Goal: Task Accomplishment & Management: Manage account settings

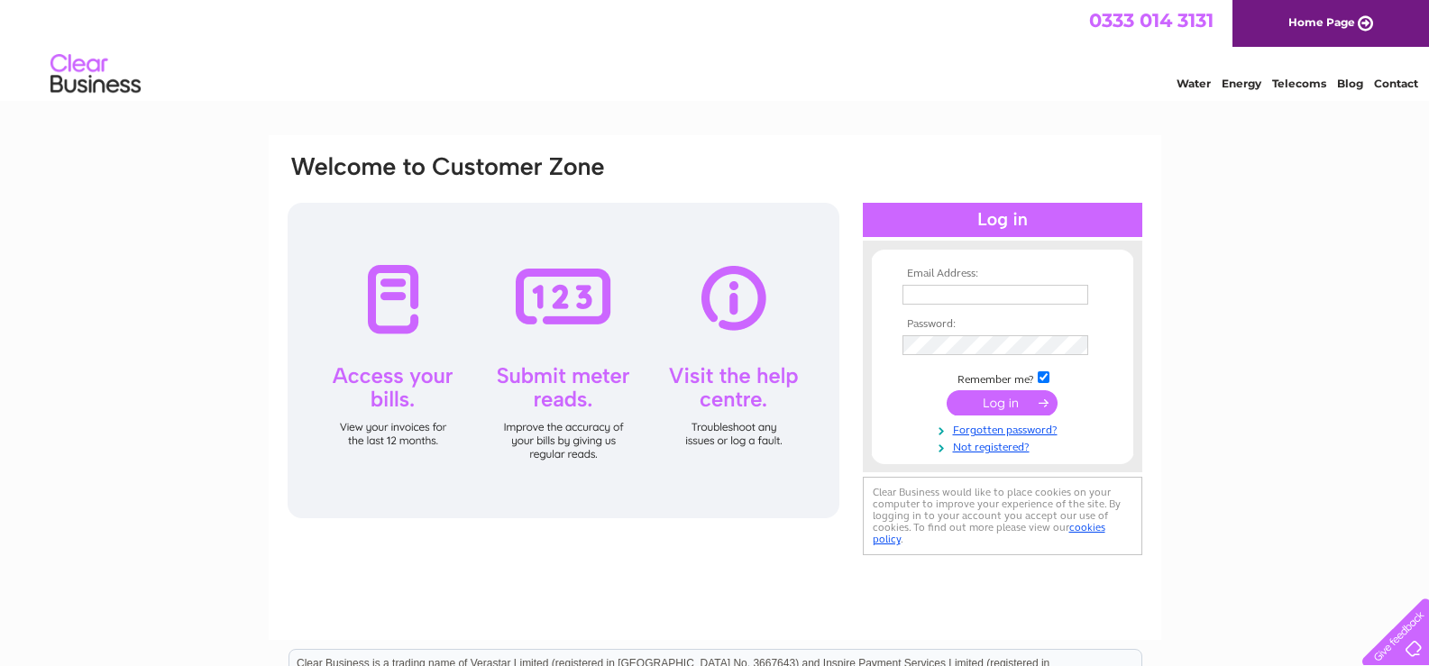
type input "steward_hartleysocial@outlook.com"
click at [1023, 396] on input "submit" at bounding box center [1002, 402] width 111 height 25
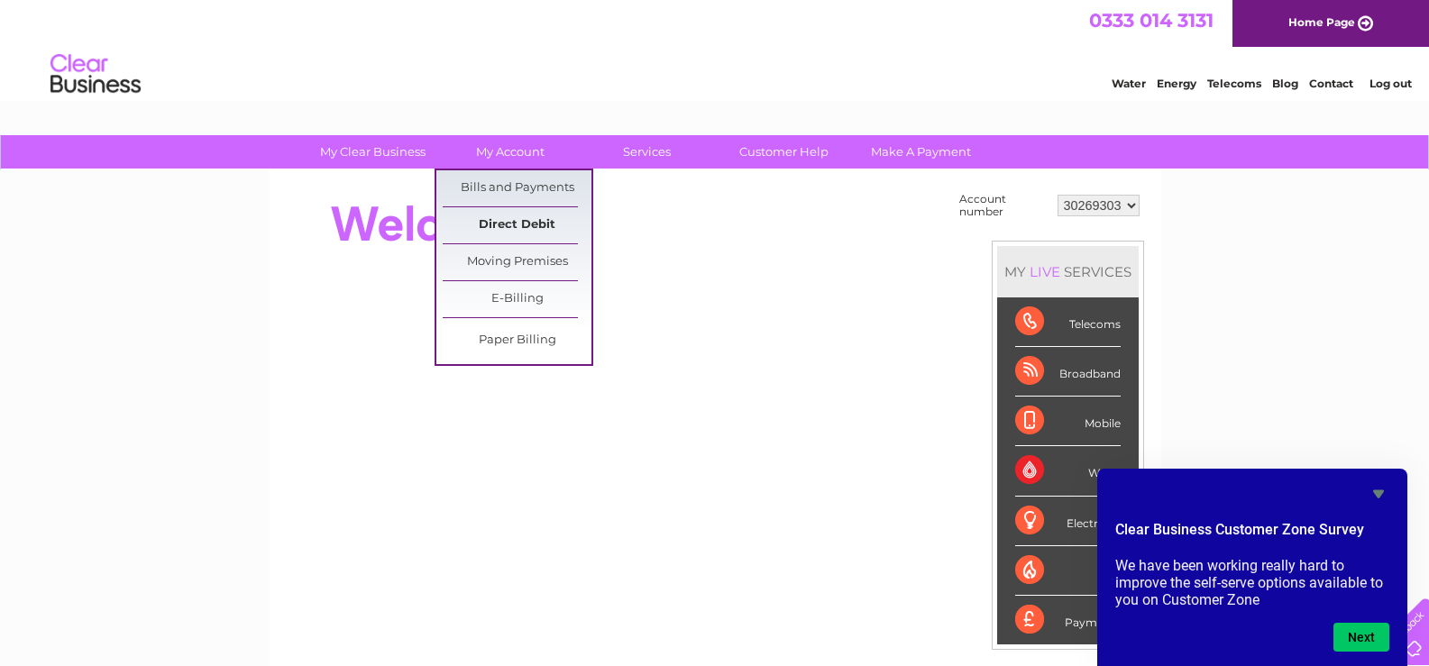
click at [515, 221] on link "Direct Debit" at bounding box center [517, 225] width 149 height 36
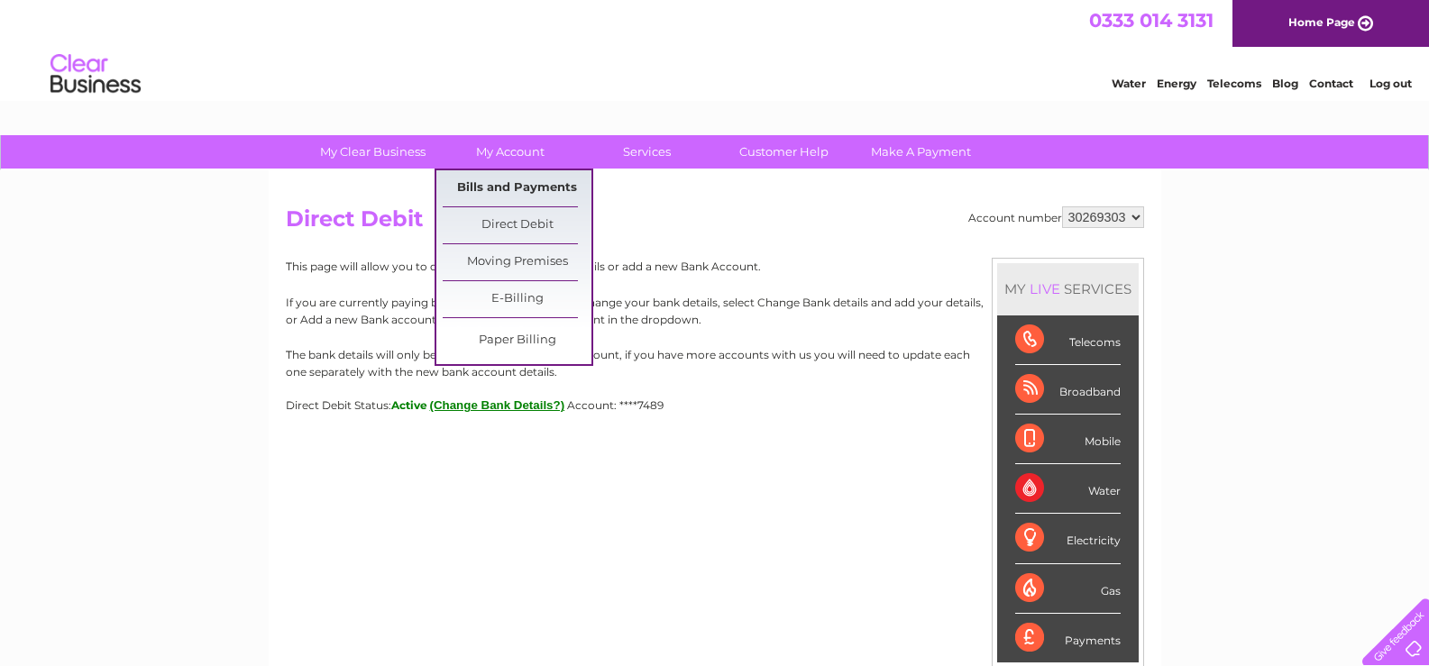
click at [506, 182] on link "Bills and Payments" at bounding box center [517, 188] width 149 height 36
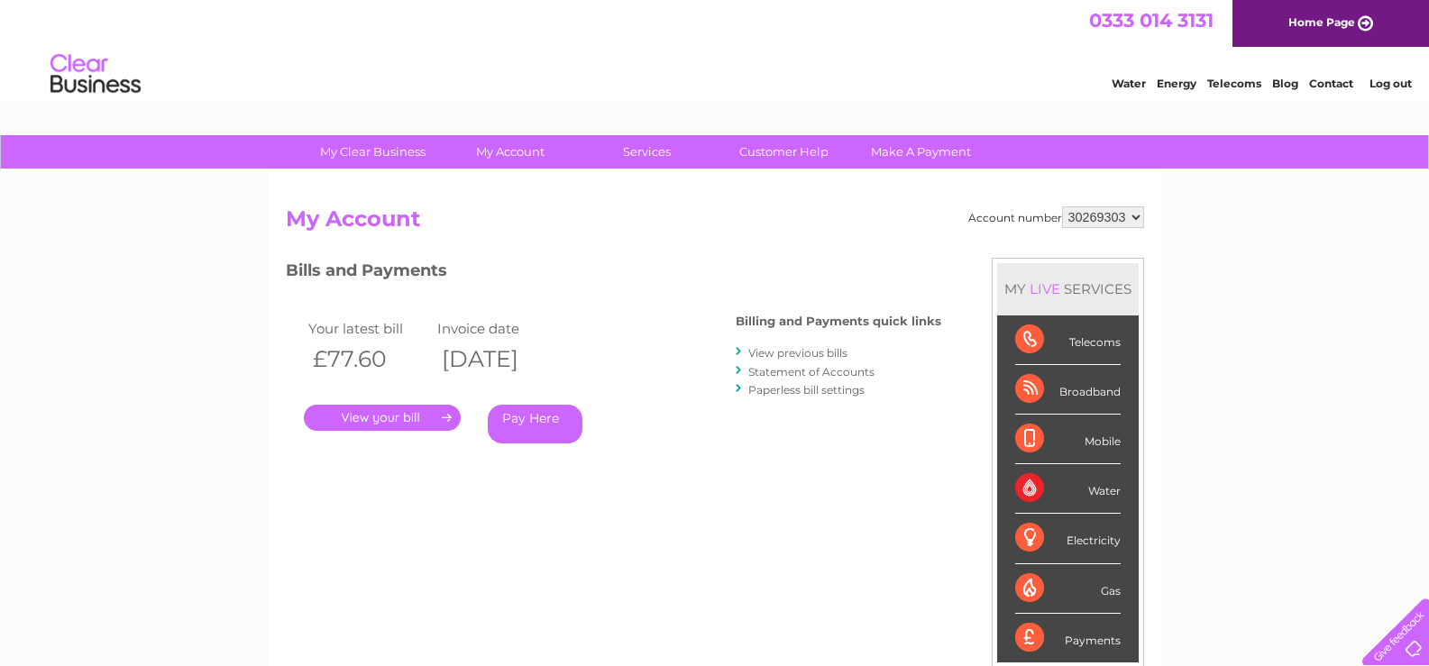
click at [444, 419] on link "." at bounding box center [382, 418] width 157 height 26
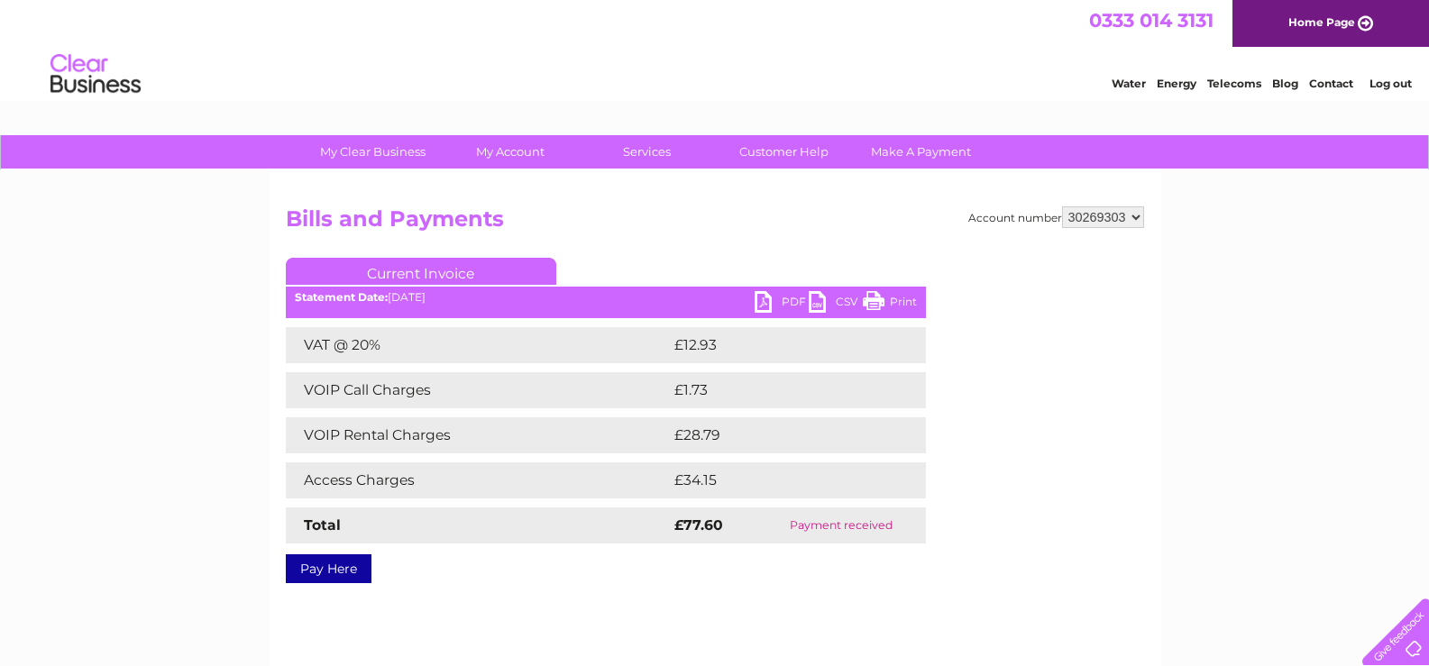
click at [784, 301] on link "PDF" at bounding box center [782, 304] width 54 height 26
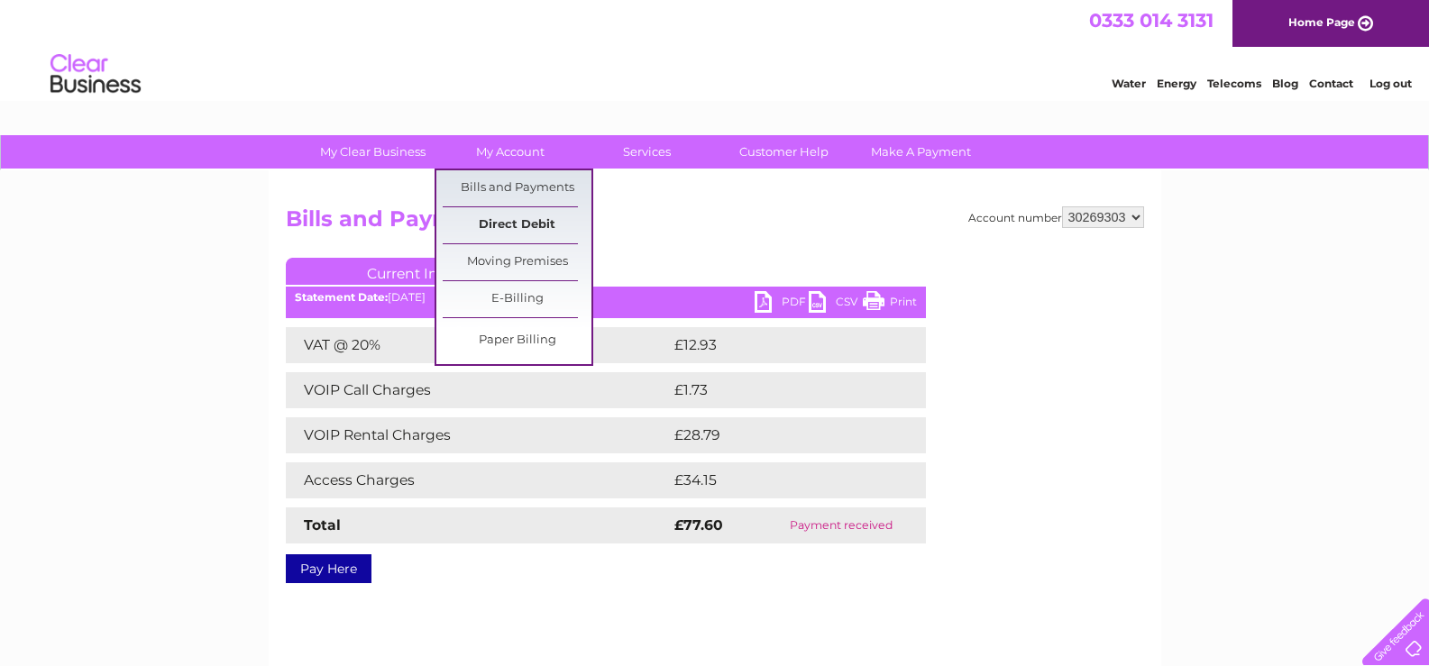
click at [533, 222] on link "Direct Debit" at bounding box center [517, 225] width 149 height 36
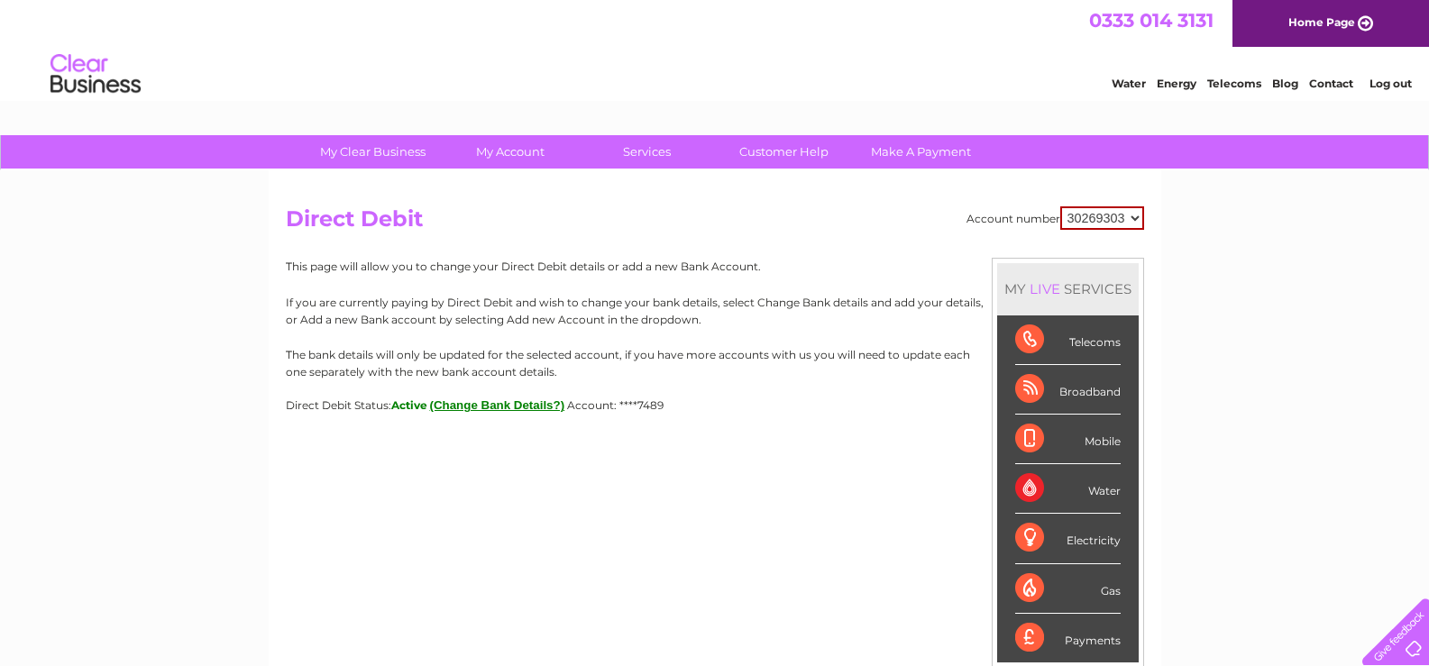
click at [518, 410] on button "(Change Bank Details?)" at bounding box center [497, 405] width 135 height 14
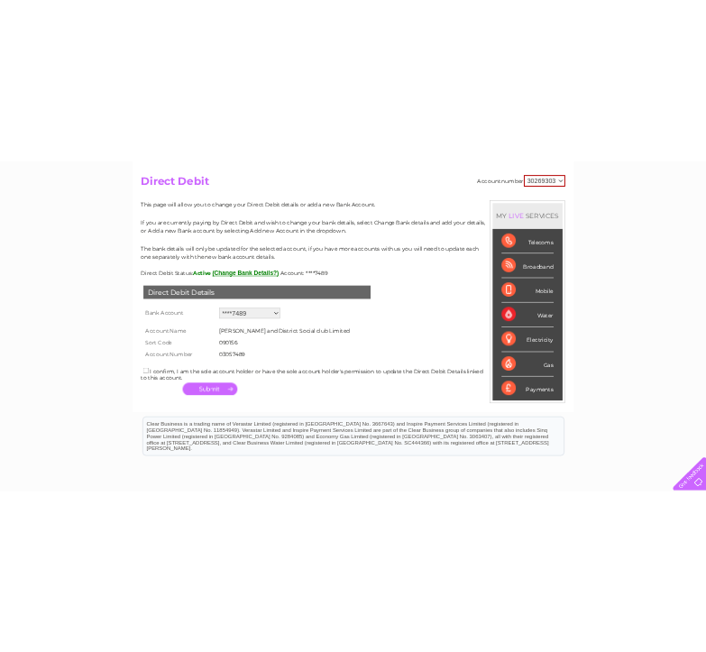
scroll to position [180, 0]
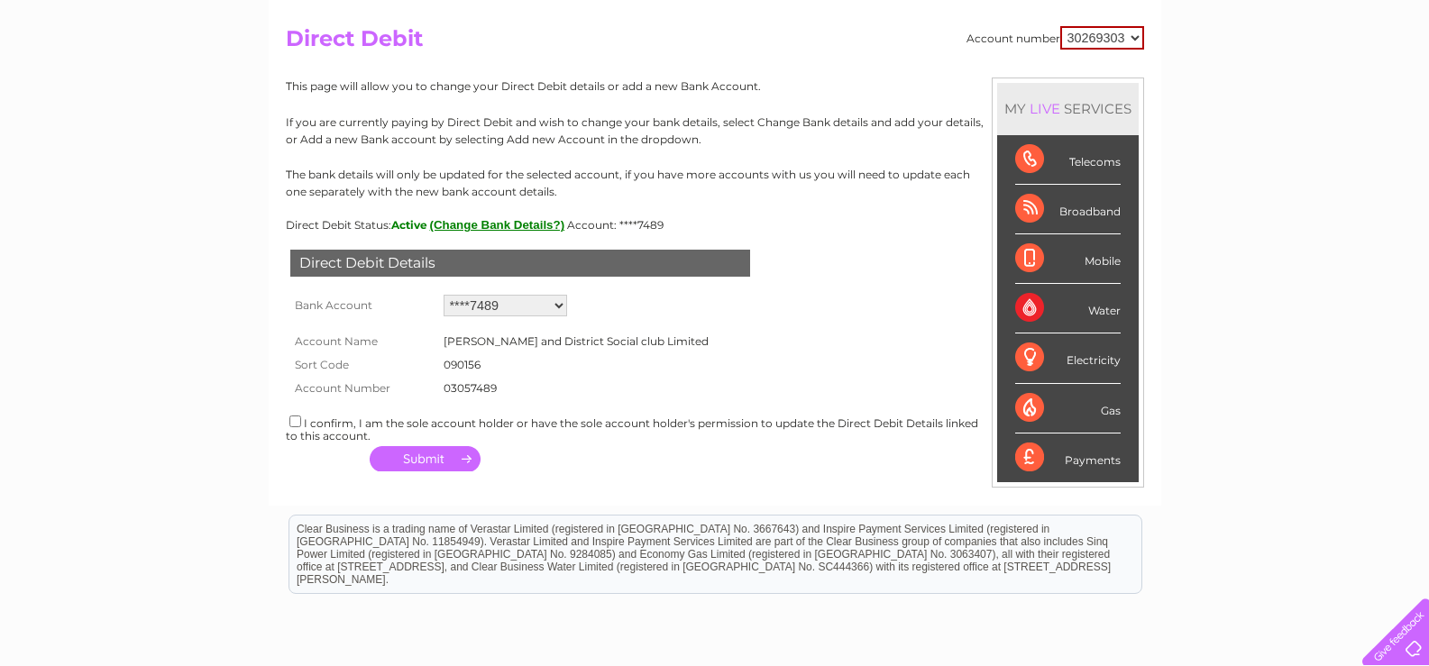
click at [527, 315] on select "Add new account ****7489 ****7489 ****7489" at bounding box center [506, 306] width 124 height 22
select select "0"
click at [444, 295] on select "Add new account ****7489 ****7489 ****7489" at bounding box center [506, 306] width 124 height 22
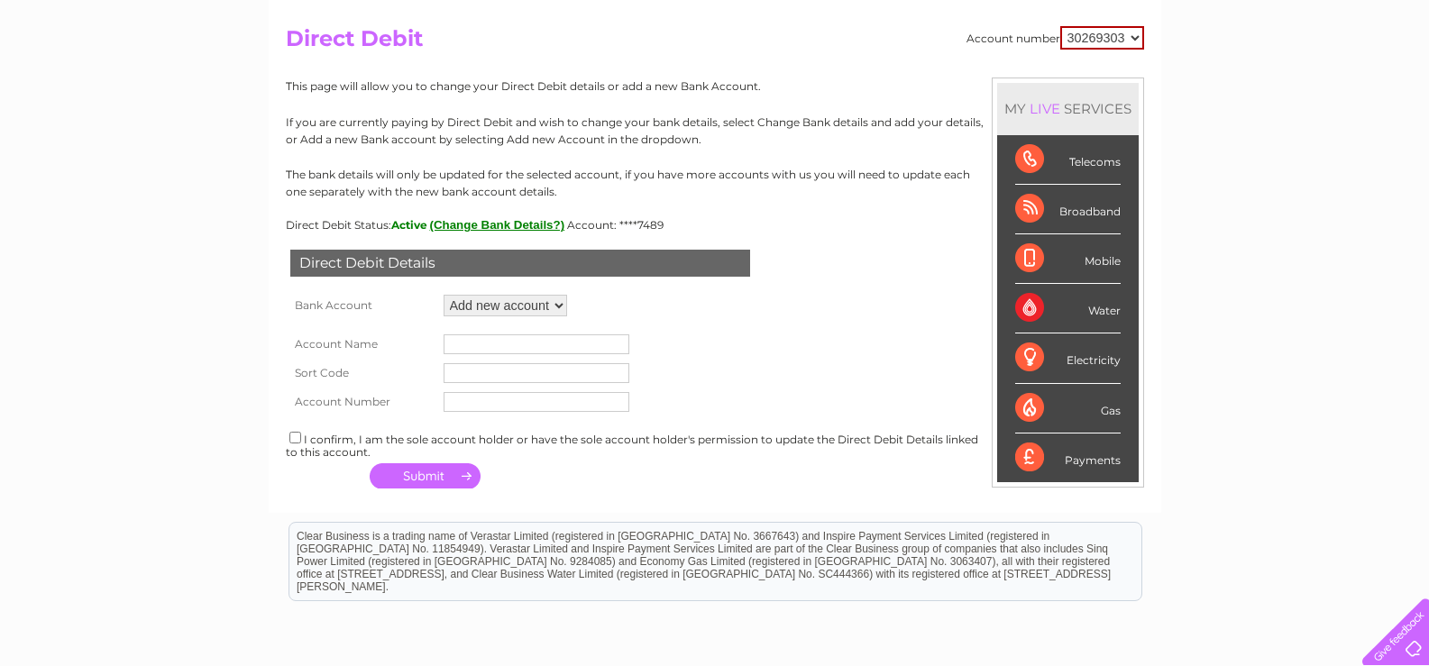
click at [549, 339] on input "text" at bounding box center [537, 344] width 186 height 20
paste input "[PERSON_NAME] and District Social Club"
type input "[PERSON_NAME] and District Social Club"
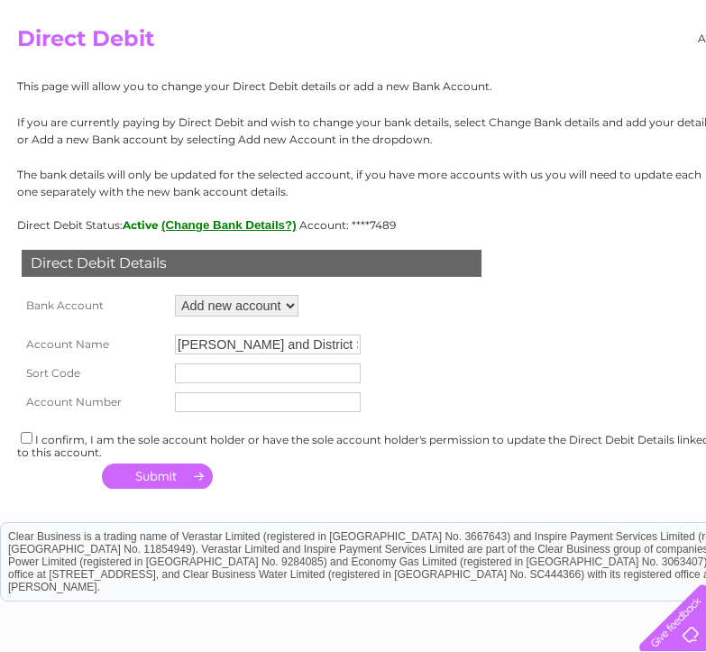
click at [267, 375] on input "text" at bounding box center [268, 373] width 186 height 20
type input "401904"
type input "32279827"
click at [324, 452] on div "I confirm, I am the sole account holder or have the sole account holder's permi…" at bounding box center [446, 444] width 858 height 30
click at [315, 436] on div "I confirm, I am the sole account holder or have the sole account holder's permi…" at bounding box center [446, 444] width 858 height 30
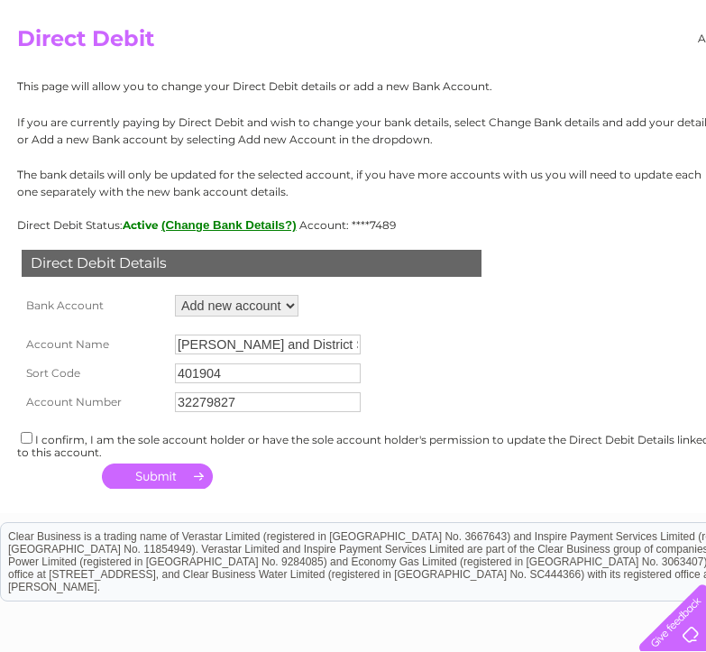
click at [28, 437] on input "checkbox" at bounding box center [27, 438] width 12 height 12
checkbox input "true"
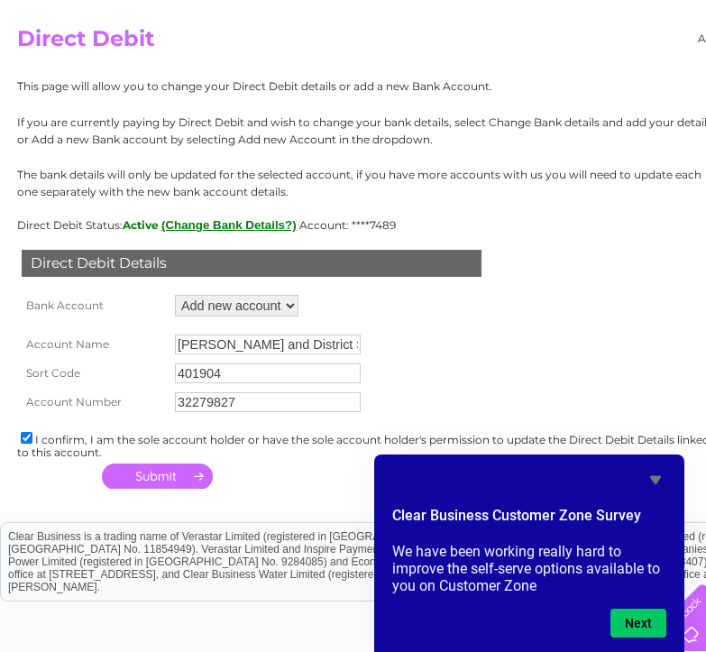
click at [654, 474] on icon "Hide survey" at bounding box center [656, 480] width 22 height 22
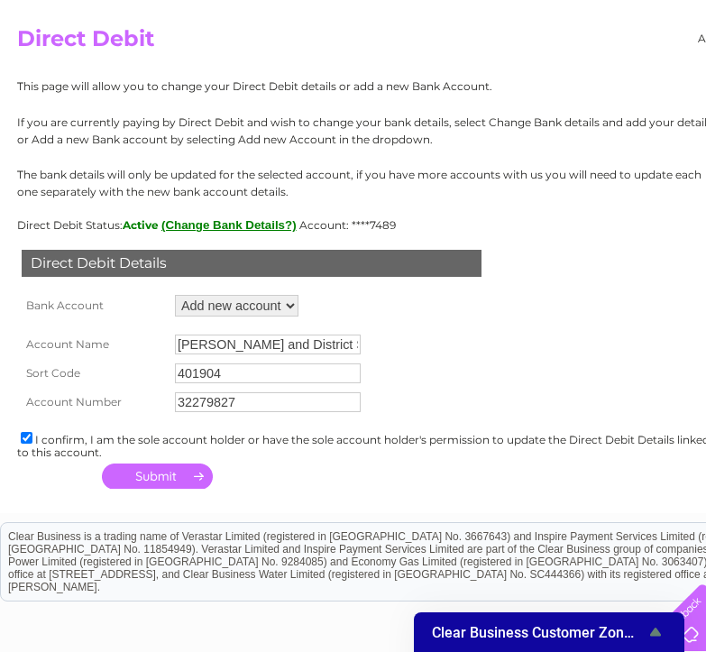
click at [163, 481] on button "button" at bounding box center [157, 475] width 111 height 25
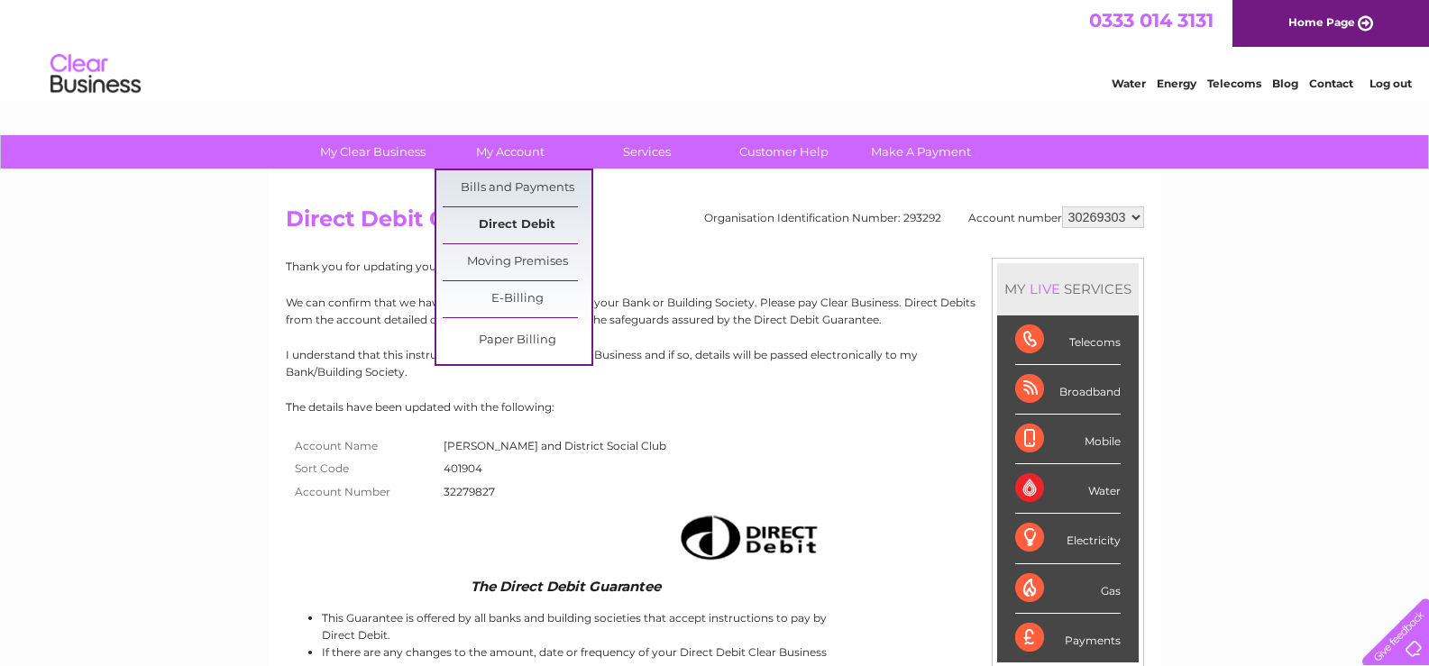
click at [518, 228] on link "Direct Debit" at bounding box center [517, 225] width 149 height 36
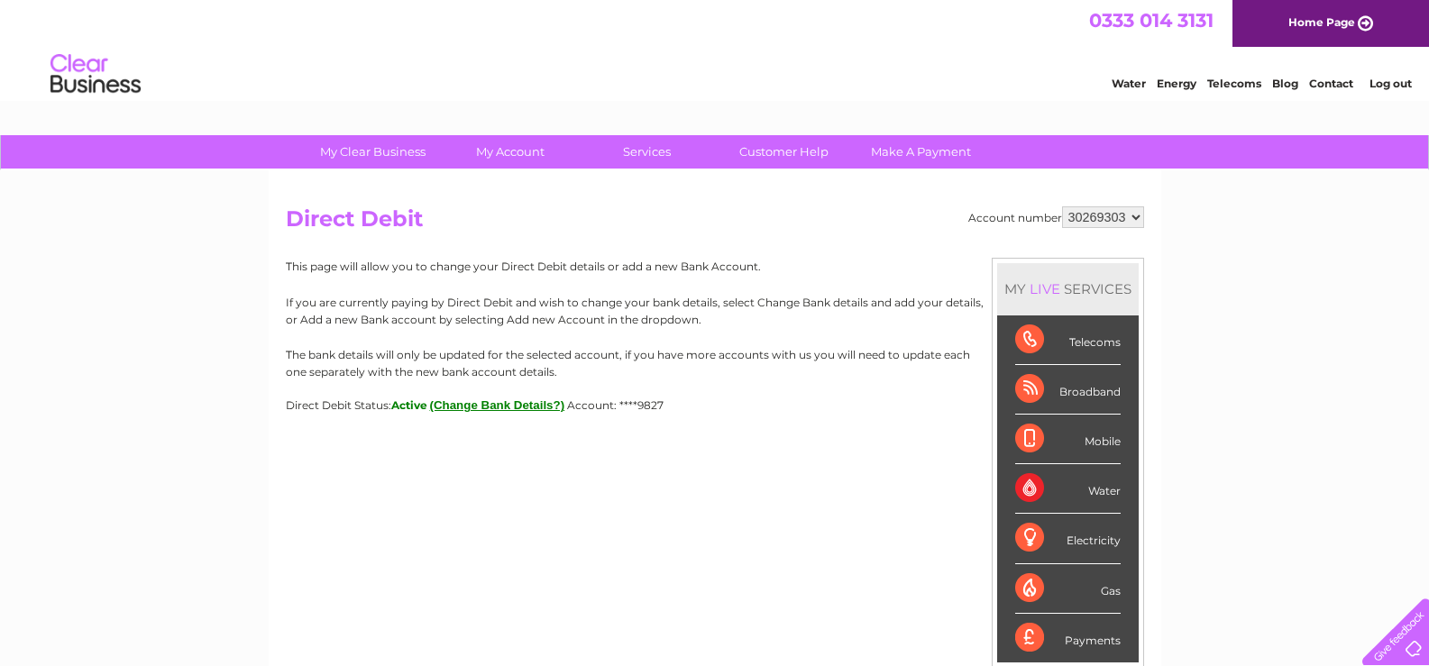
click at [540, 400] on button "(Change Bank Details?)" at bounding box center [497, 405] width 135 height 14
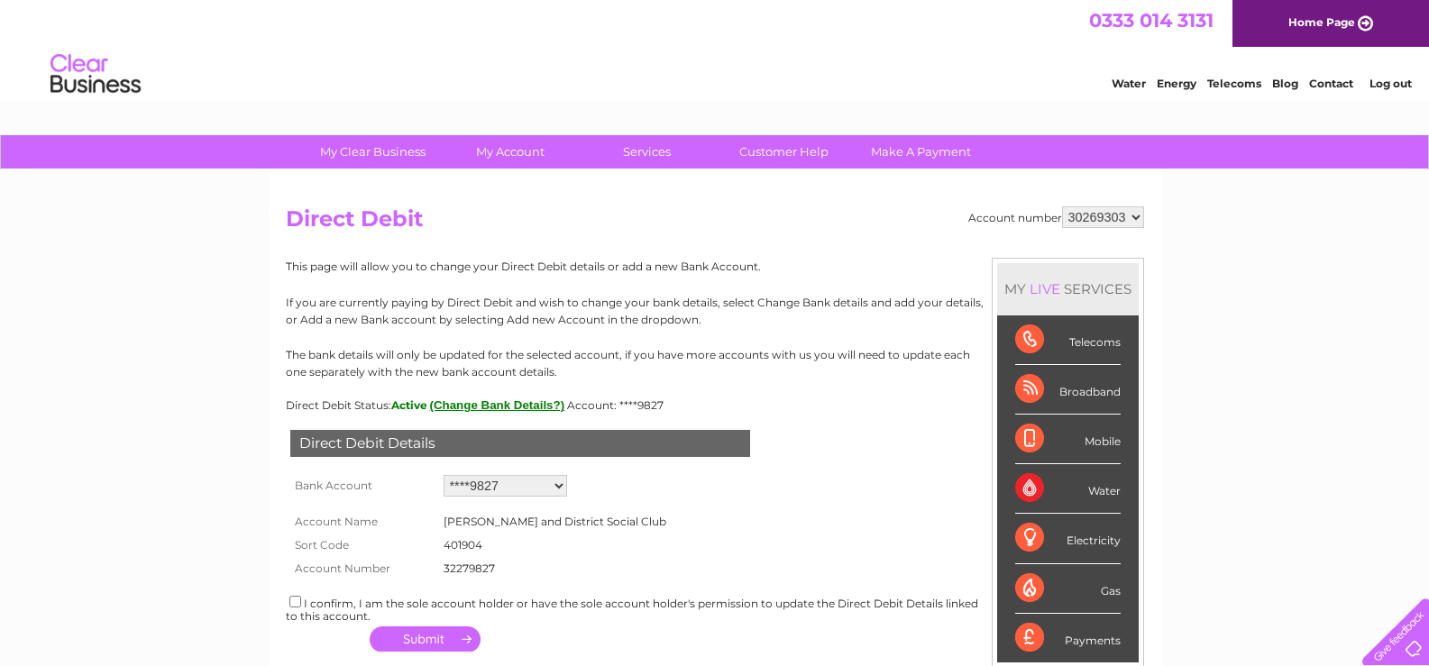
click at [511, 481] on select "Add new account ****9827 ****7489 ****7489 ****7489" at bounding box center [506, 486] width 124 height 22
click at [591, 339] on div "This page will allow you to change your Direct Debit details or add a new Bank …" at bounding box center [715, 335] width 858 height 154
